Goal: Task Accomplishment & Management: Complete application form

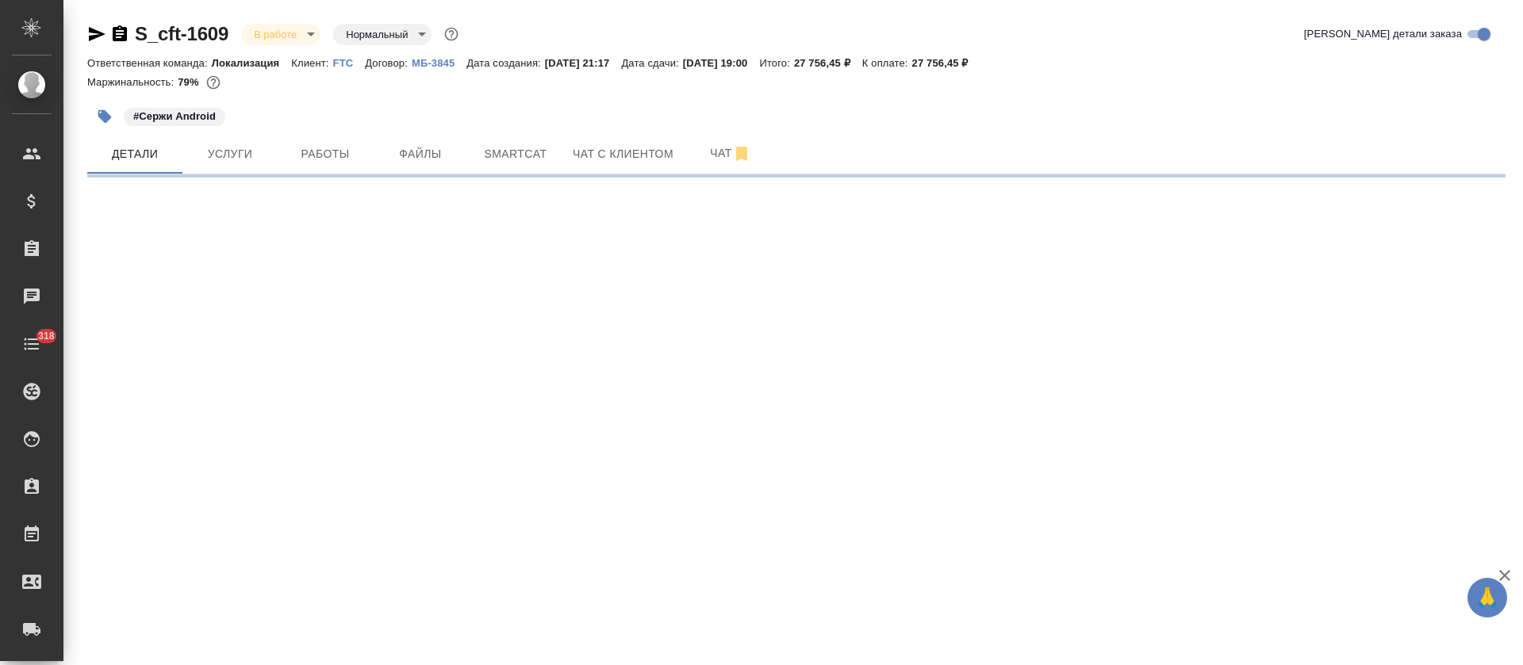
select select "RU"
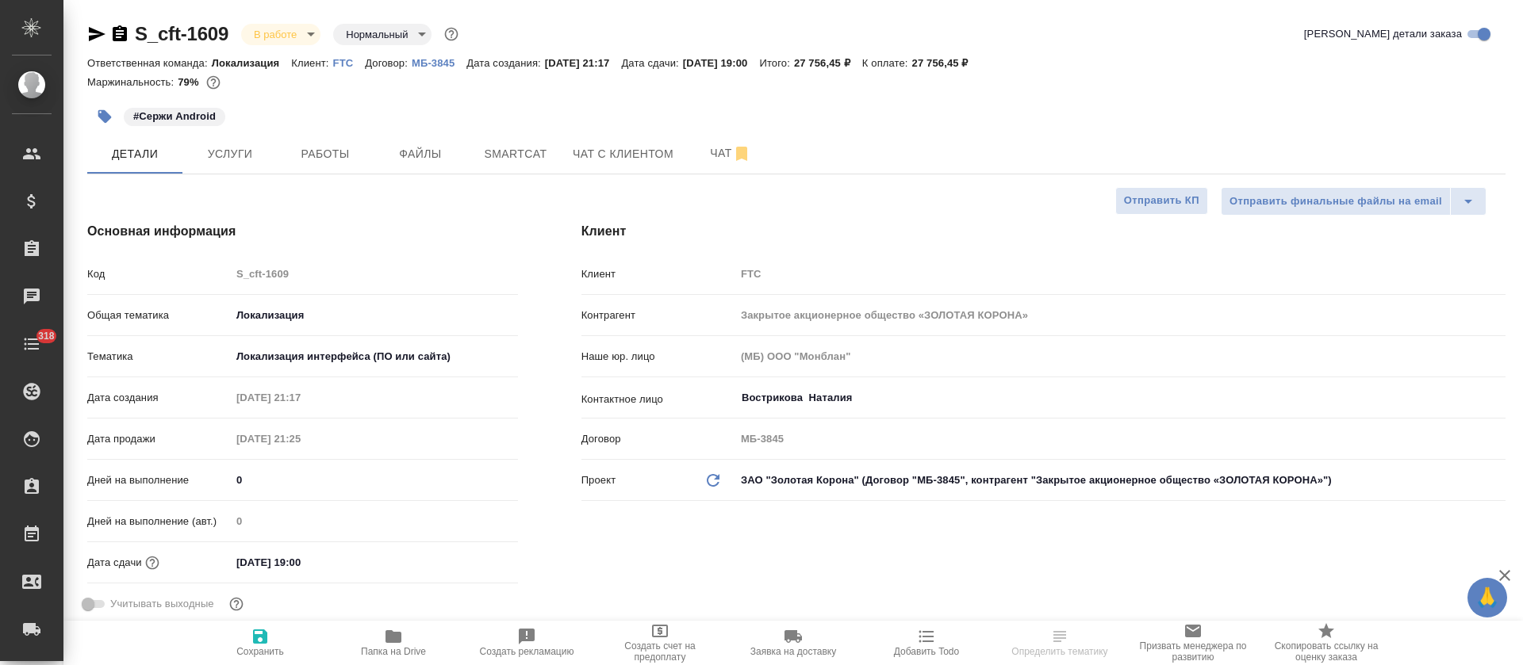
type textarea "x"
type input "[PERSON_NAME]"
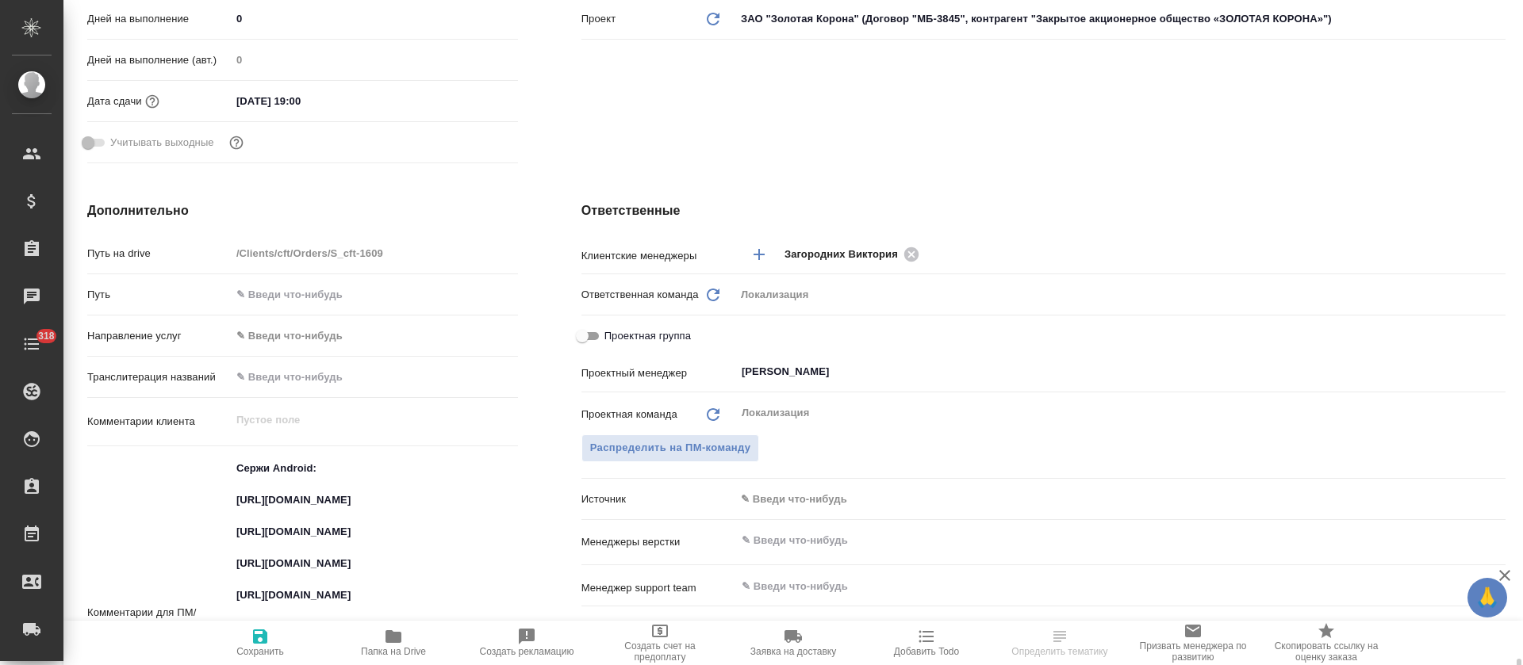
scroll to position [818, 0]
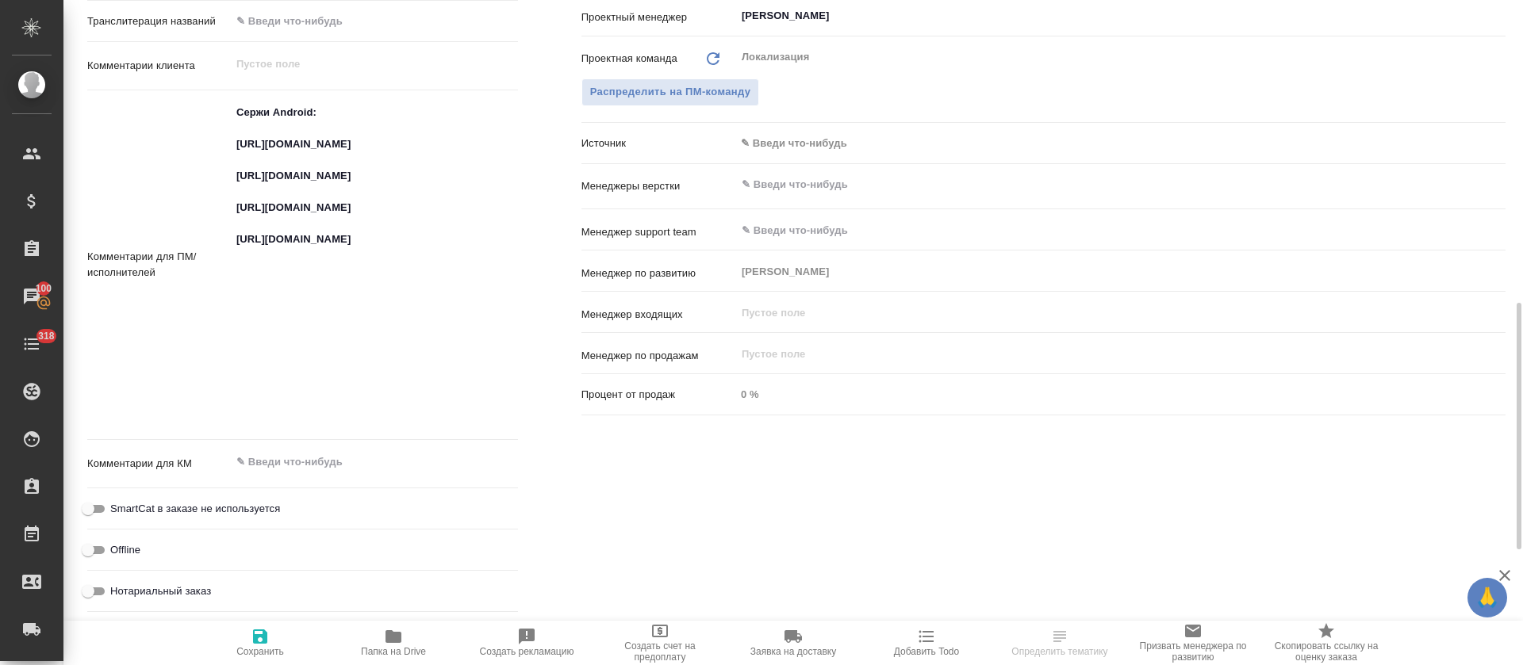
type textarea "x"
click at [282, 245] on textarea "Сержи Android: https://smartcat.com/projects/ce1e2d04-3e56-436e-975d-80da745dea…" at bounding box center [374, 263] width 287 height 328
click at [282, 245] on textarea "Сержи Android: https://smartcat.com/projects/ce1e2d04-3e56-436e-975d-80da745dea…" at bounding box center [374, 264] width 285 height 328
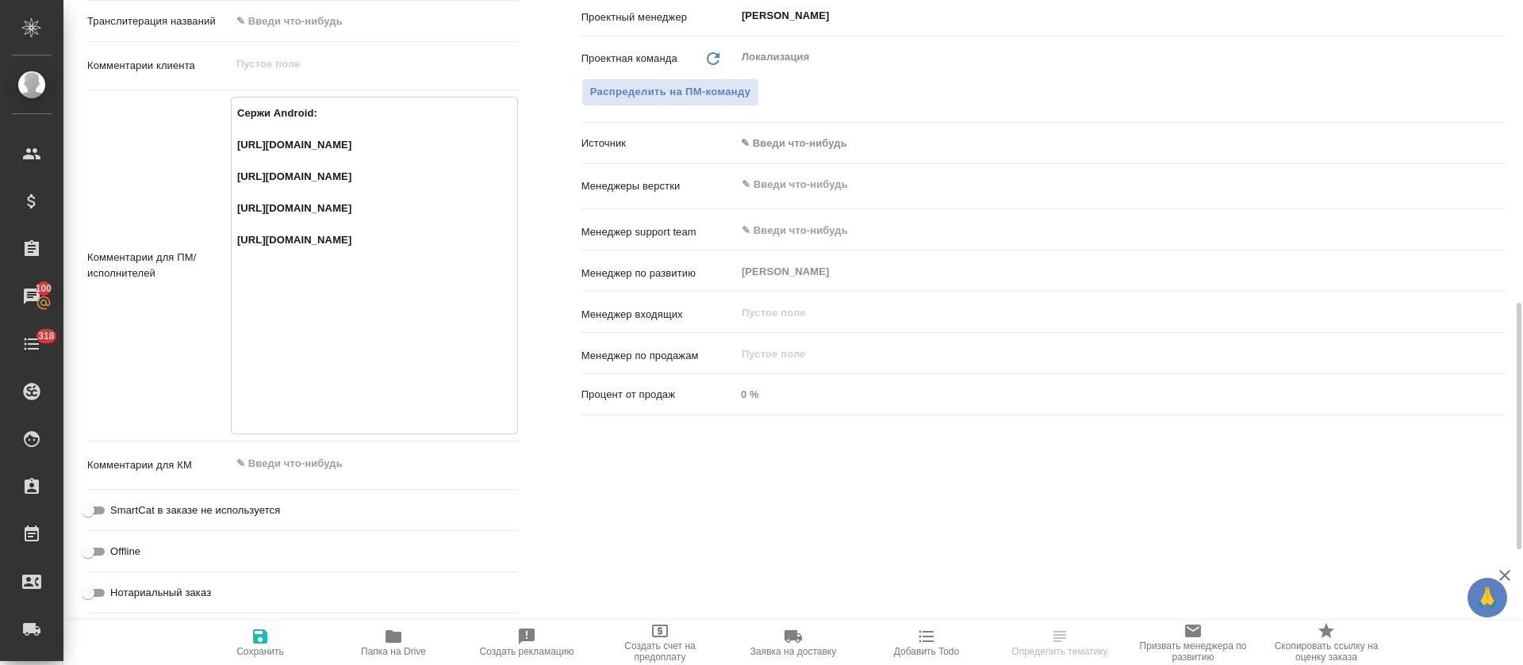
click at [282, 245] on textarea "Сержи Android: https://smartcat.com/projects/ce1e2d04-3e56-436e-975d-80da745dea…" at bounding box center [374, 264] width 285 height 328
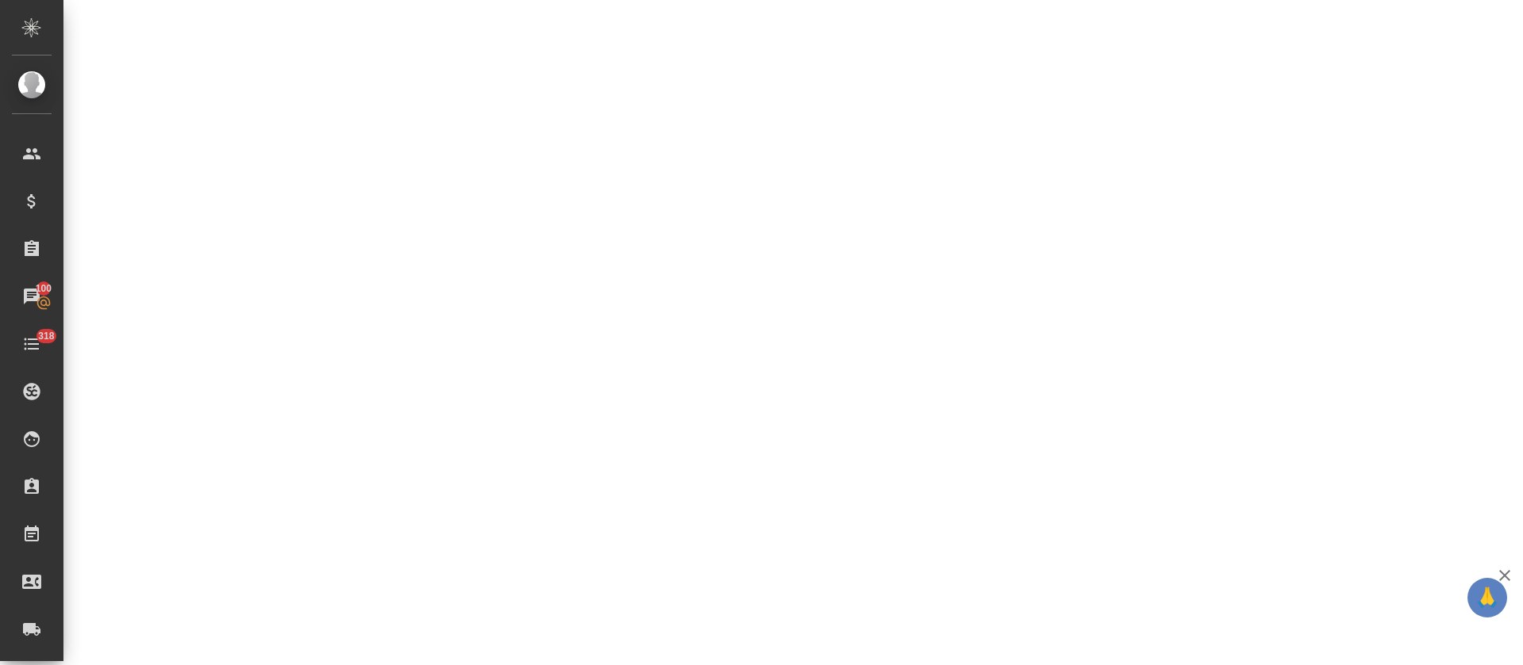
select select "RU"
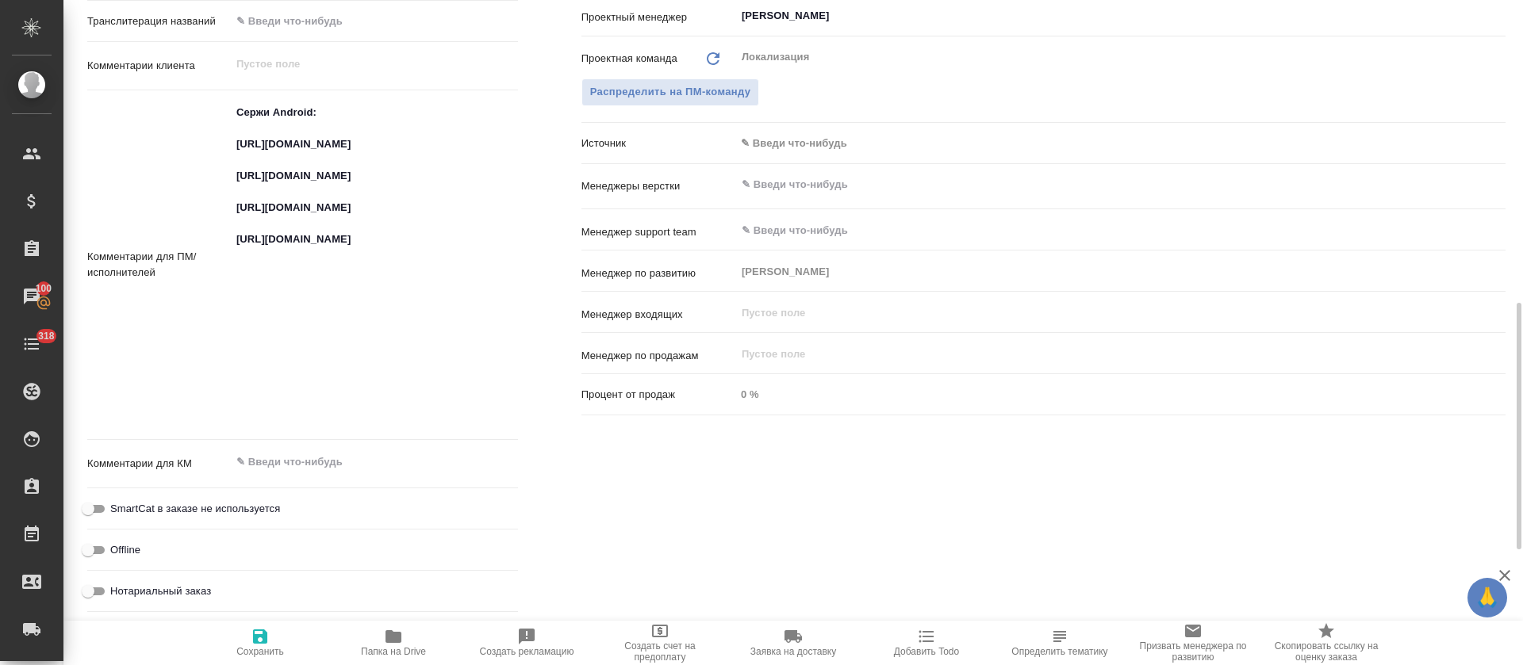
type textarea "x"
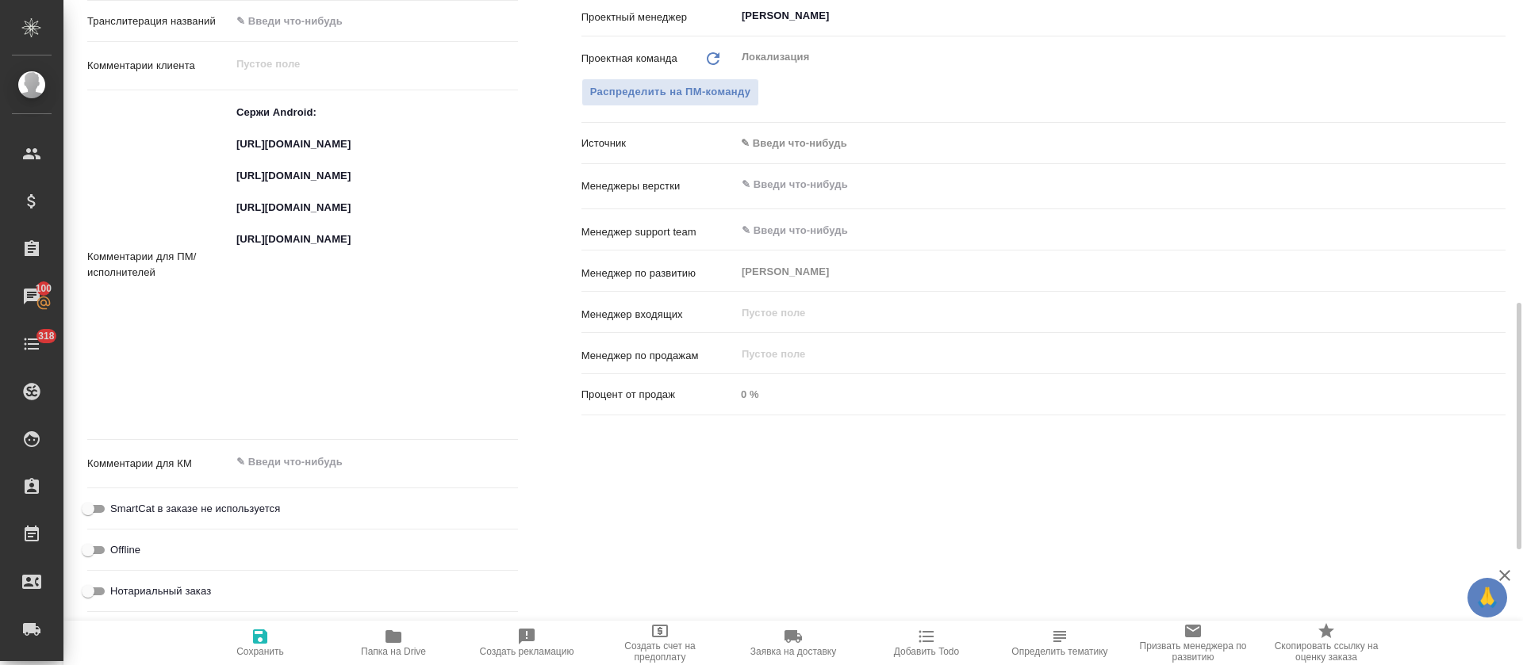
type textarea "x"
click at [282, 329] on textarea "Сержи Android: https://smartcat.com/projects/ce1e2d04-3e56-436e-975d-80da745dea…" at bounding box center [374, 264] width 285 height 328
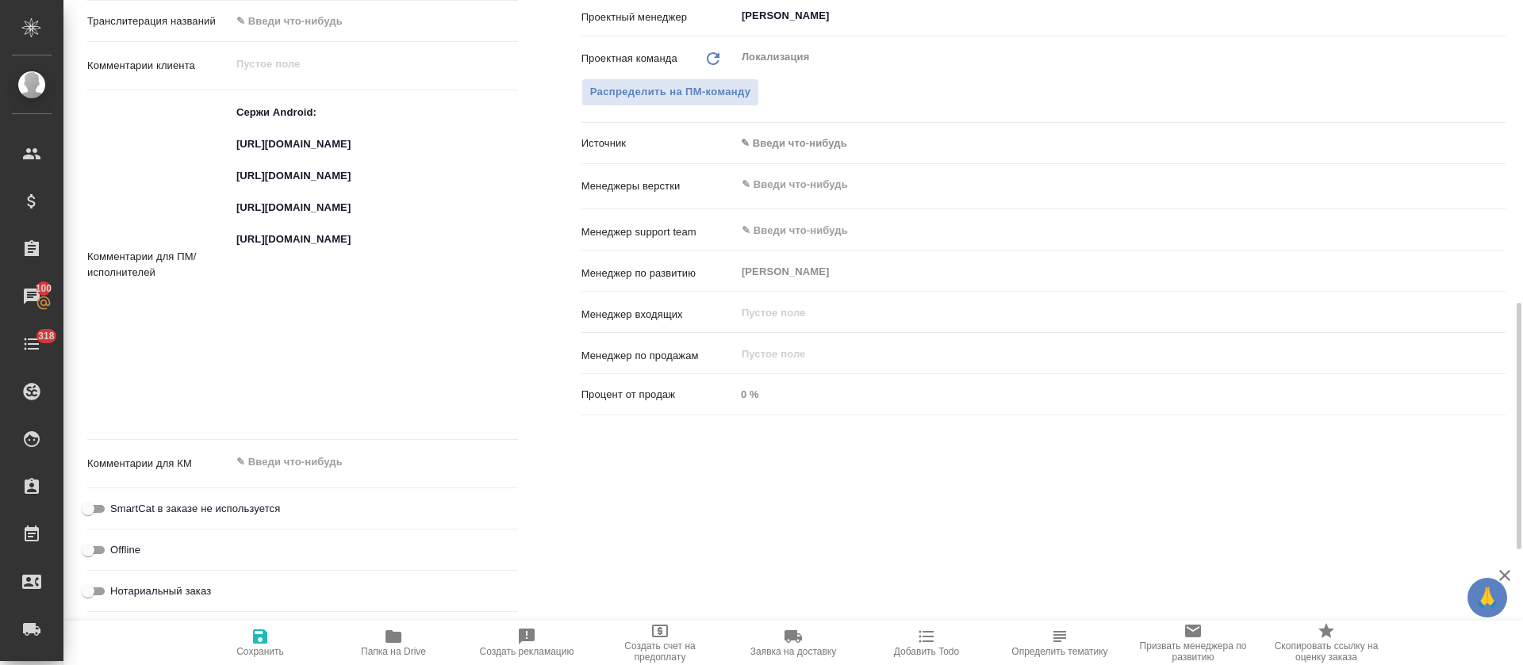
type textarea "x"
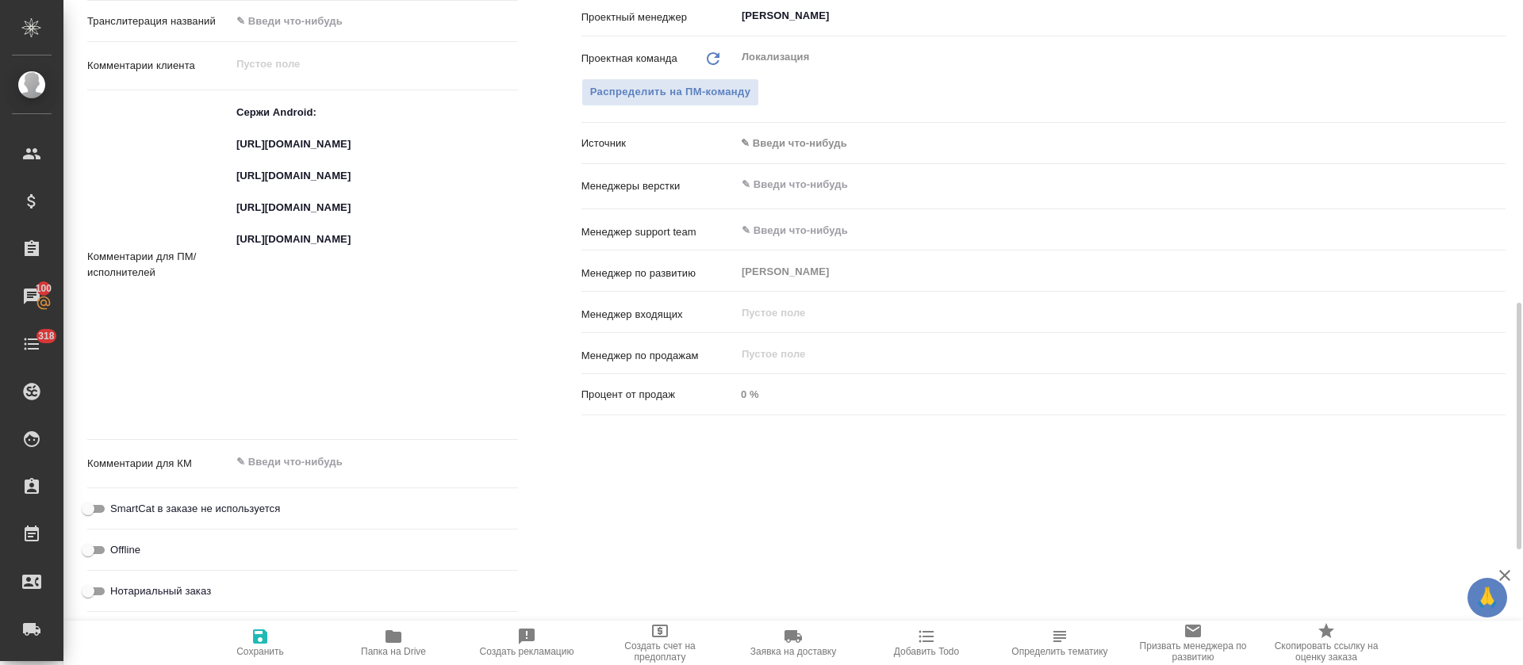
type textarea "x"
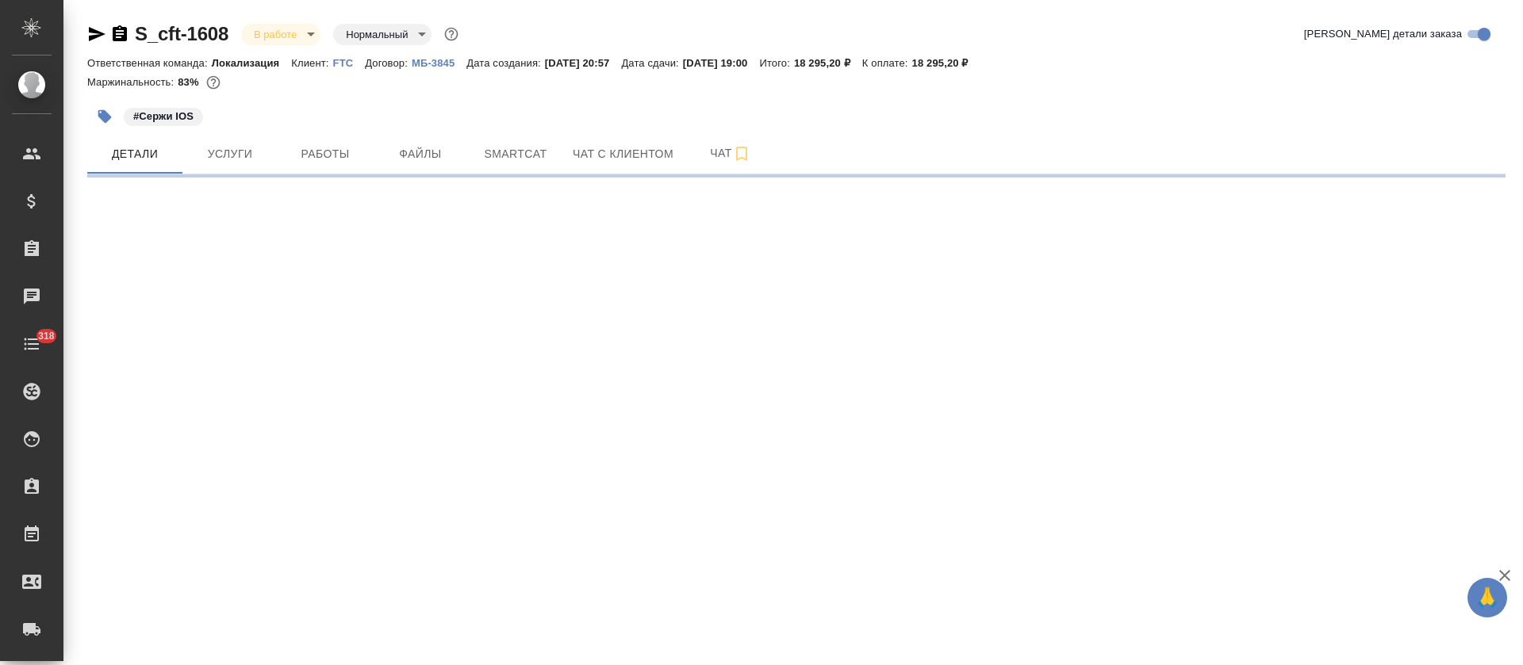
select select "RU"
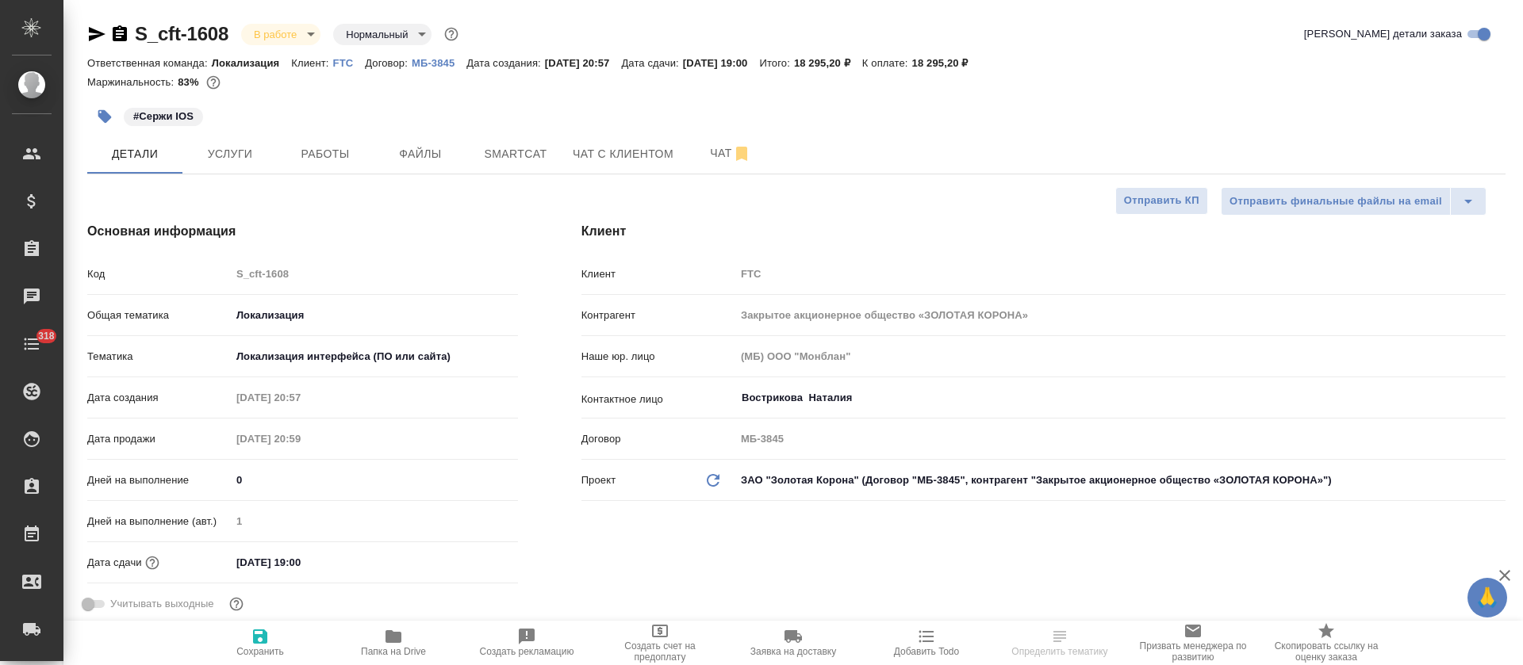
type textarea "x"
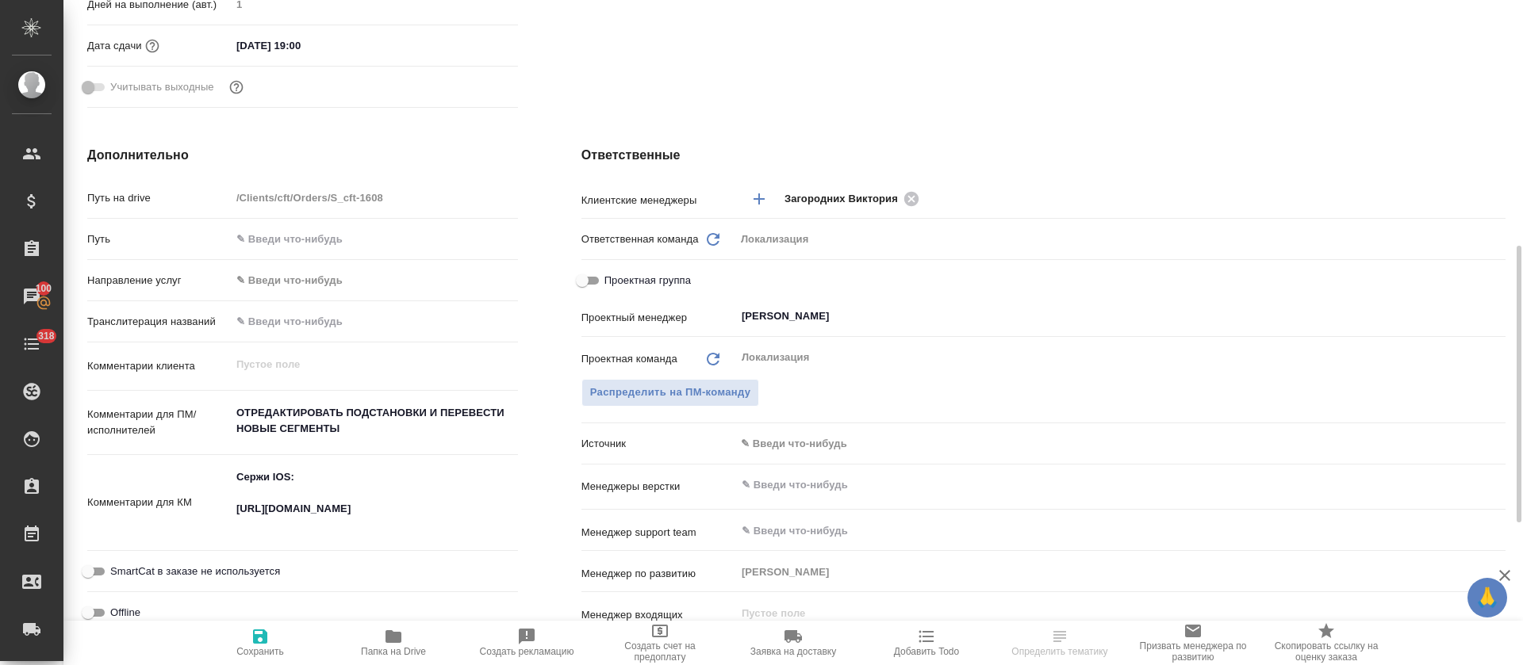
scroll to position [546, 0]
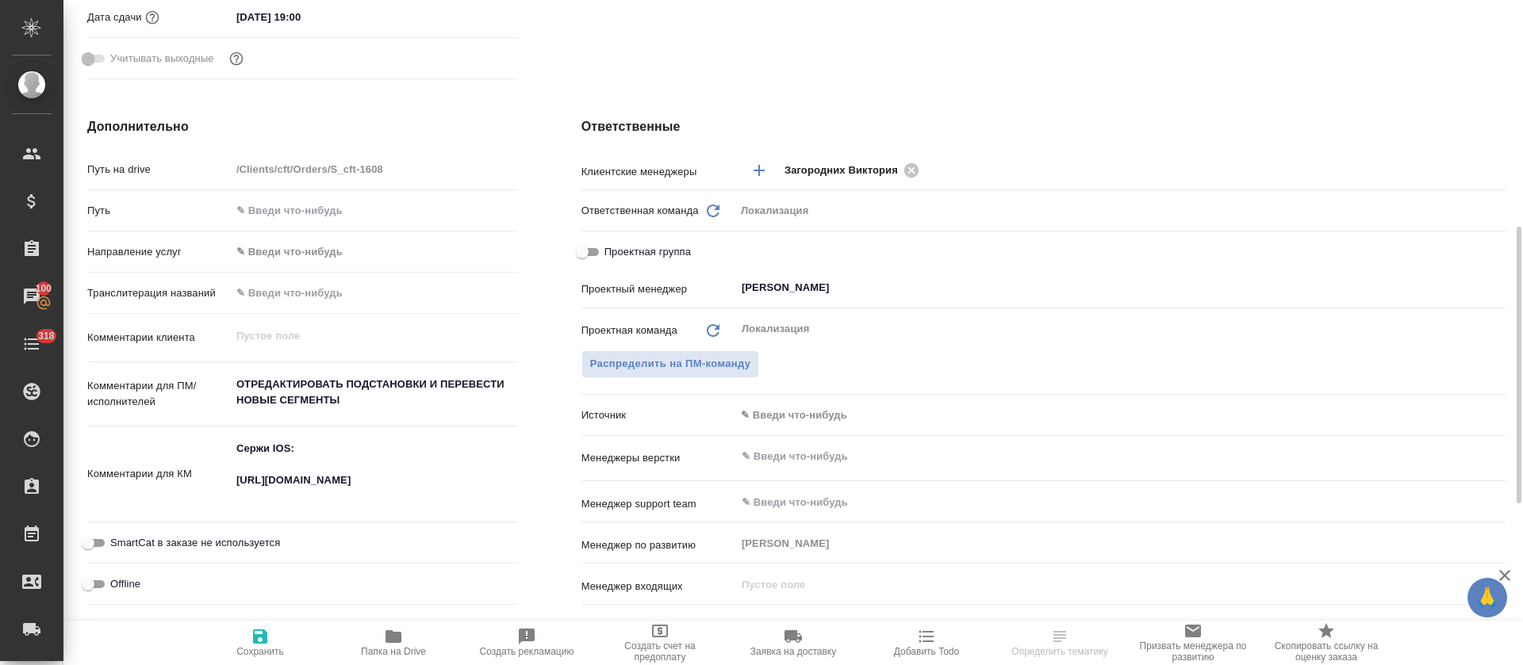
type textarea "x"
click at [323, 497] on textarea "Сержи IOS: [URL][DOMAIN_NAME]" at bounding box center [374, 472] width 287 height 75
click at [323, 497] on textarea "Сержи IOS: [URL][DOMAIN_NAME]" at bounding box center [374, 473] width 285 height 75
type textarea "x"
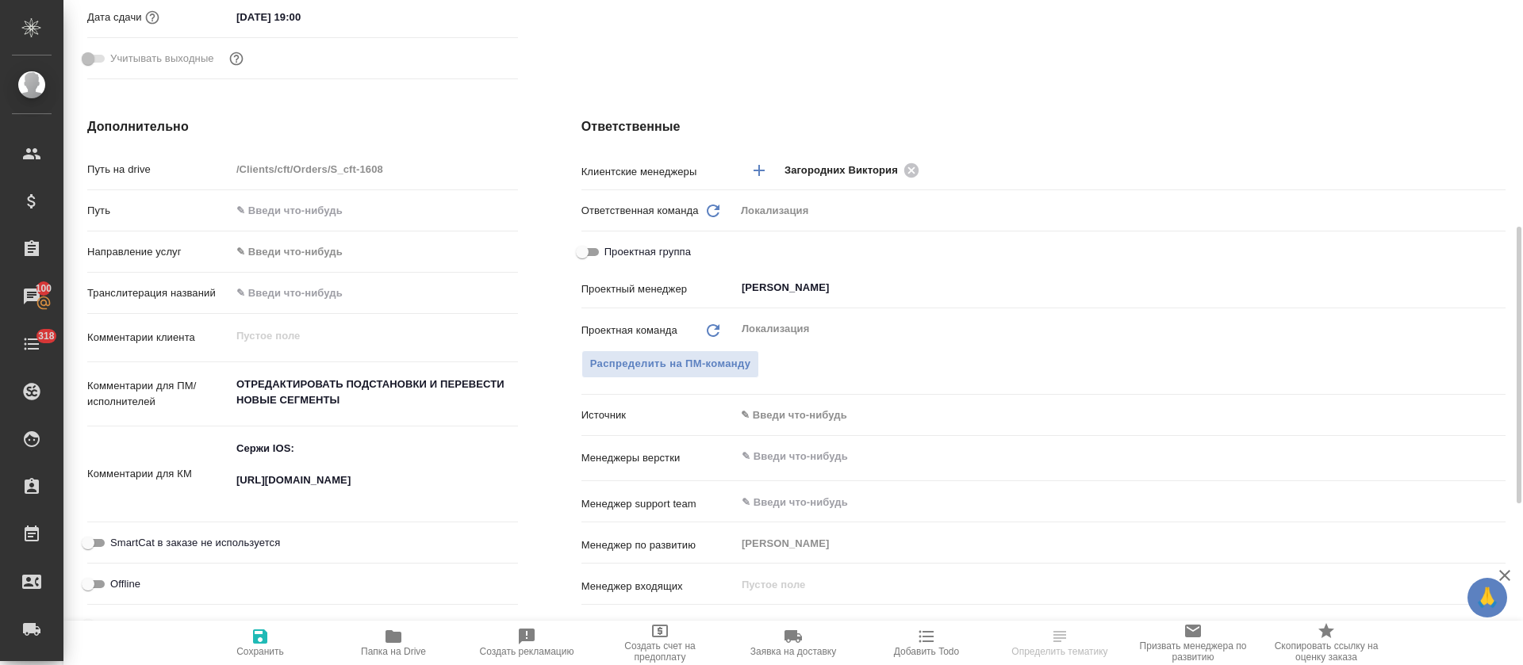
type textarea "x"
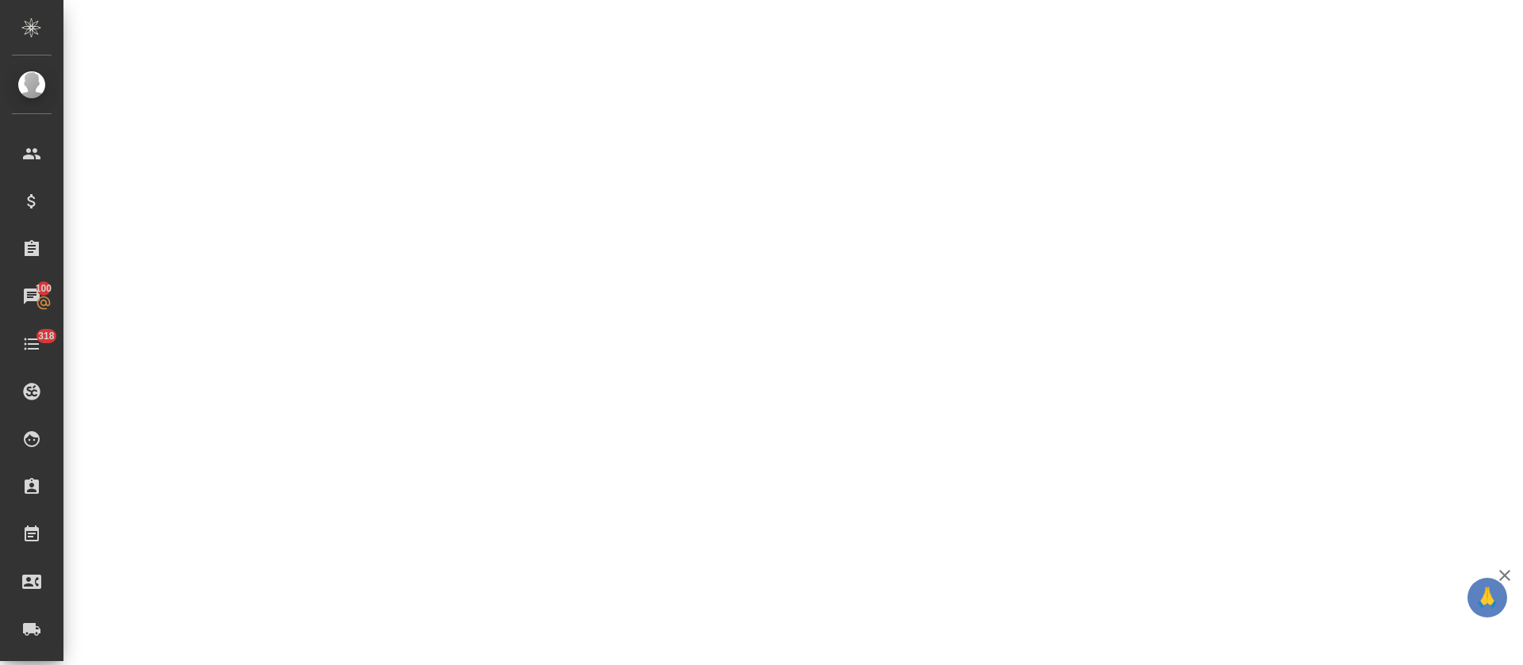
select select "RU"
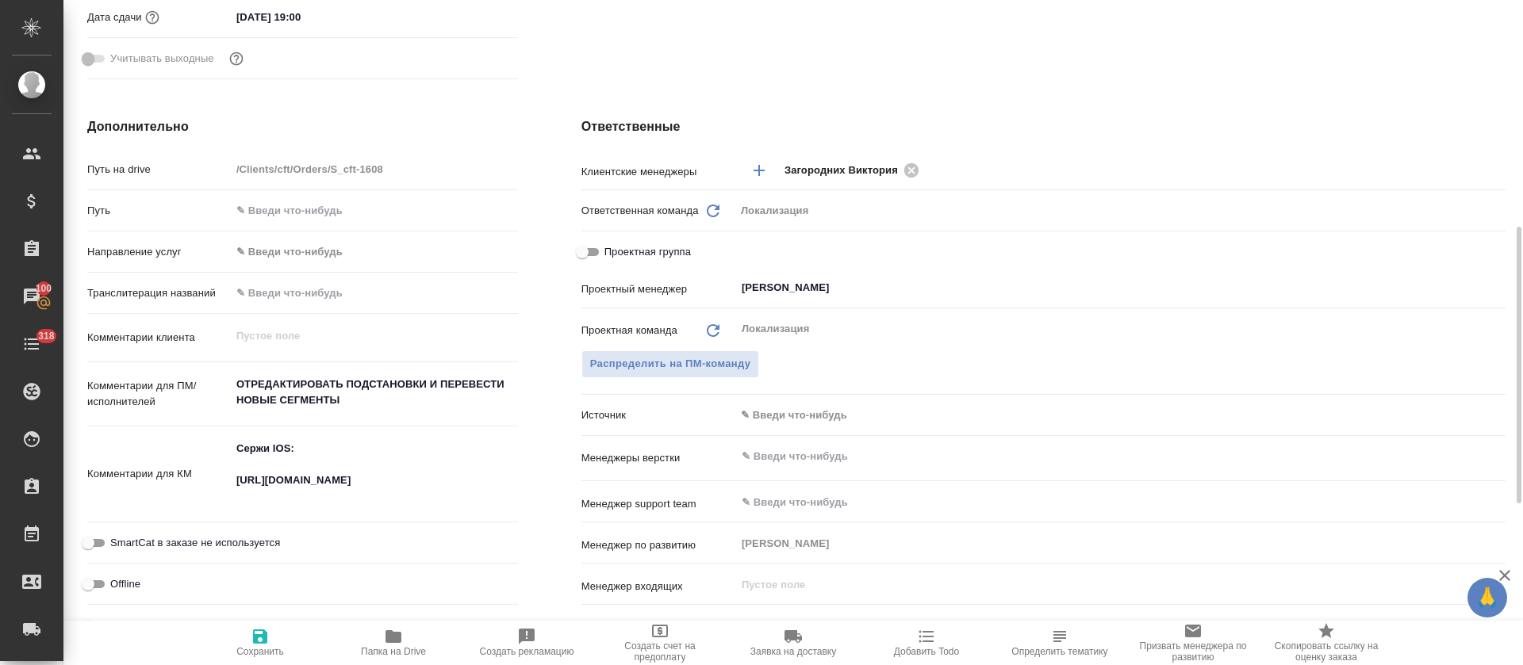
type textarea "x"
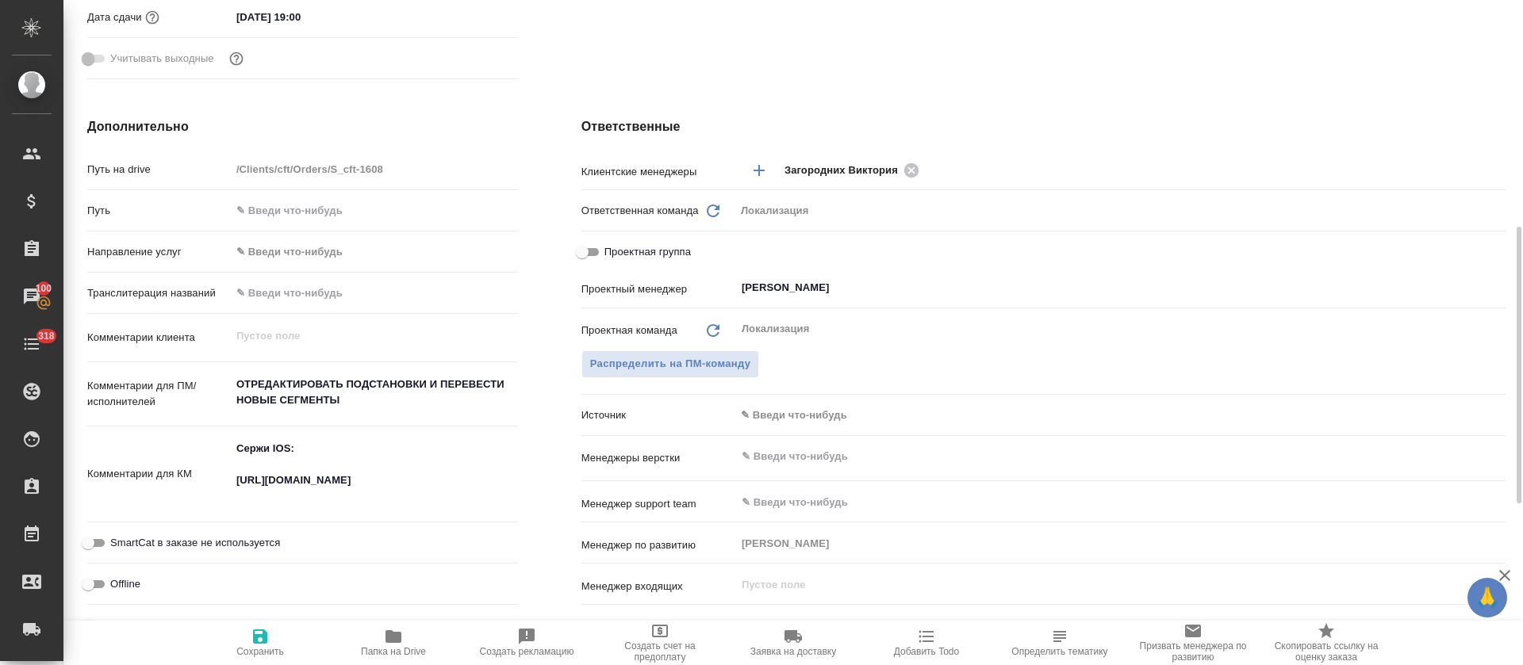
type textarea "x"
